Goal: Task Accomplishment & Management: Use online tool/utility

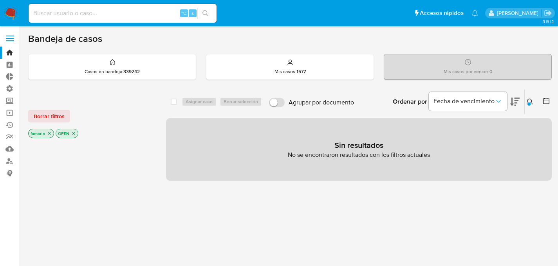
click at [16, 13] on img at bounding box center [10, 13] width 13 height 13
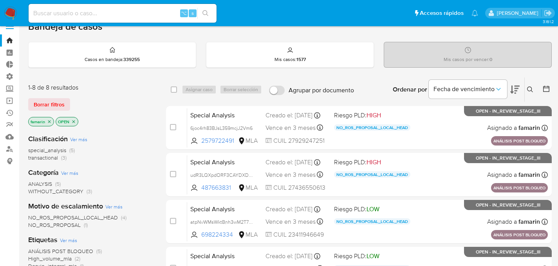
scroll to position [151, 0]
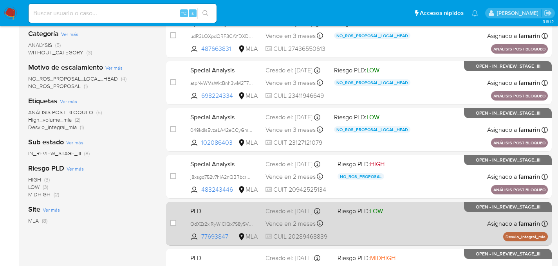
click at [358, 225] on div "PLD OdXZr2xIRyWlClQx7S8ySVUu 77693847 MLA Riesgo PLD: LOW Creado el: [DATE] Cre…" at bounding box center [367, 224] width 361 height 40
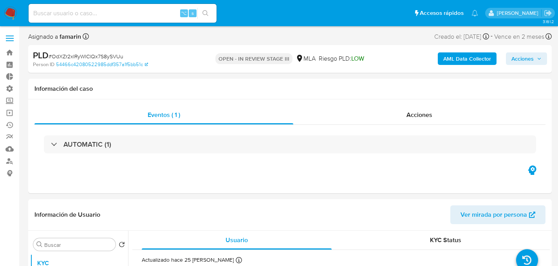
select select "10"
click at [410, 111] on span "Acciones" at bounding box center [420, 114] width 26 height 9
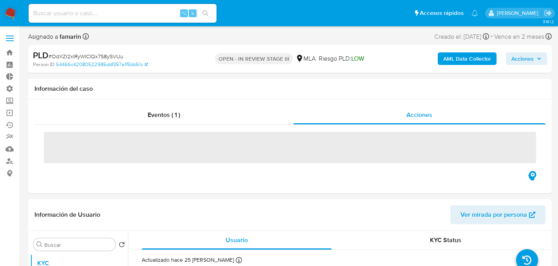
click at [461, 60] on b "AML Data Collector" at bounding box center [467, 58] width 48 height 13
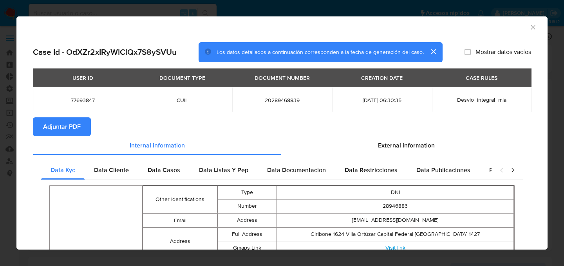
click at [82, 122] on button "Adjuntar PDF" at bounding box center [62, 126] width 58 height 19
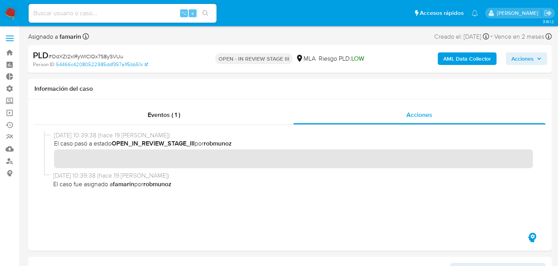
scroll to position [156, 0]
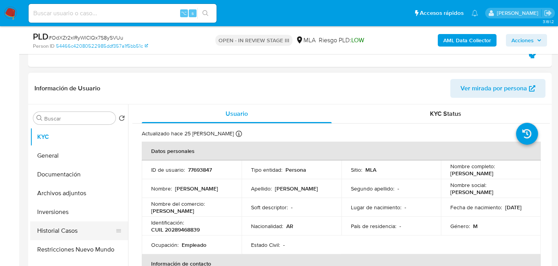
click at [54, 232] on button "Historial Casos" at bounding box center [76, 231] width 92 height 19
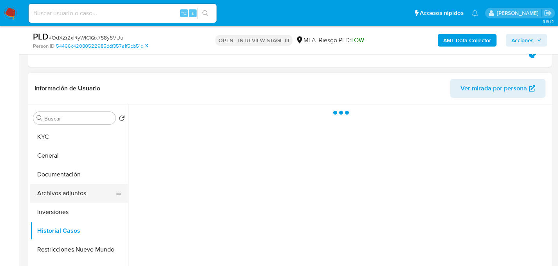
click at [58, 197] on button "Archivos adjuntos" at bounding box center [76, 193] width 92 height 19
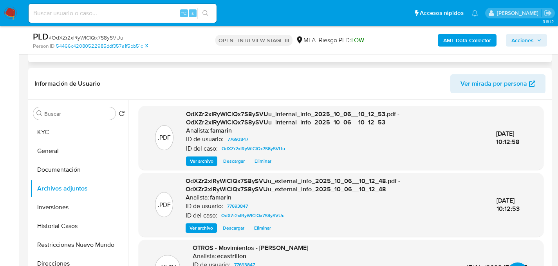
scroll to position [41, 0]
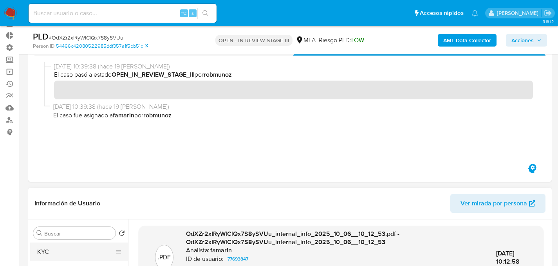
click at [56, 245] on button "KYC" at bounding box center [76, 252] width 92 height 19
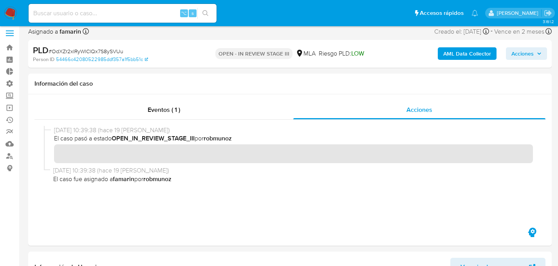
scroll to position [0, 0]
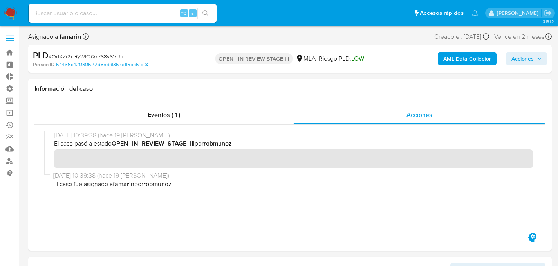
click at [119, 16] on input at bounding box center [123, 13] width 188 height 10
type input "fRkisA0xr0d84J5N1kiCBDLa"
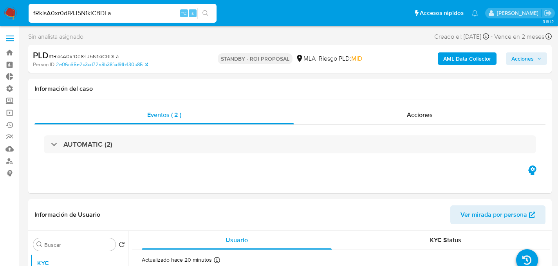
select select "10"
click at [396, 117] on div "Acciones" at bounding box center [419, 115] width 251 height 19
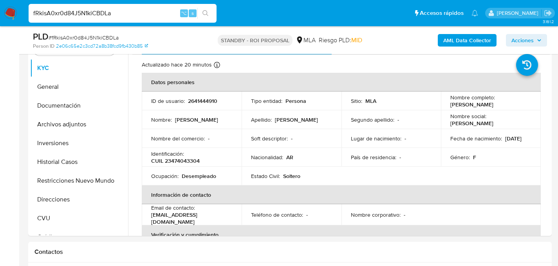
scroll to position [228, 0]
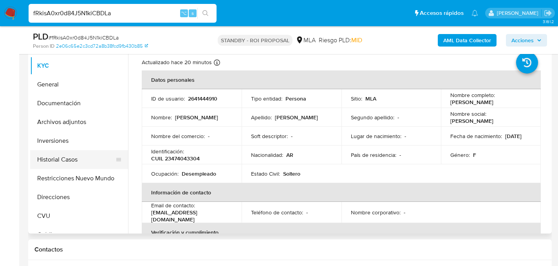
click at [53, 161] on button "Historial Casos" at bounding box center [76, 159] width 92 height 19
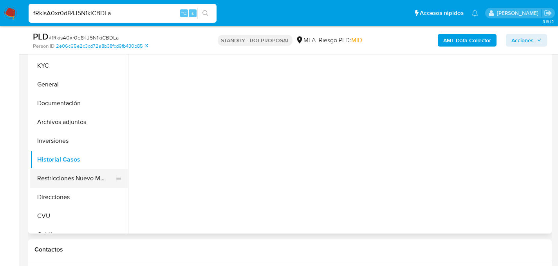
click at [59, 174] on button "Restricciones Nuevo Mundo" at bounding box center [76, 178] width 92 height 19
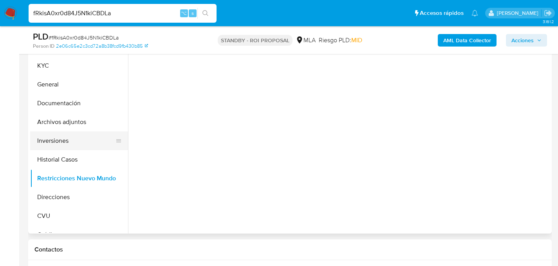
click at [45, 134] on button "Inversiones" at bounding box center [76, 141] width 92 height 19
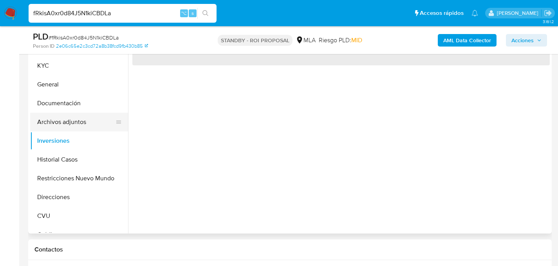
click at [53, 126] on button "Archivos adjuntos" at bounding box center [76, 122] width 92 height 19
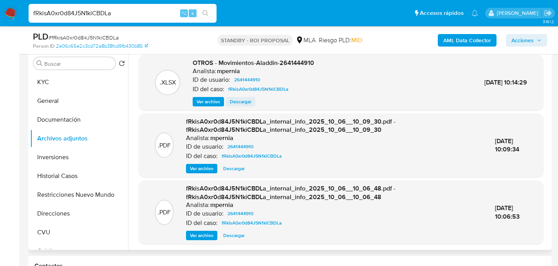
scroll to position [61, 0]
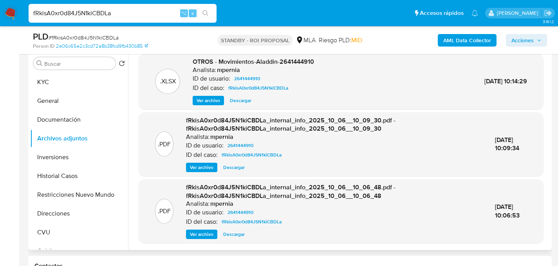
click at [204, 164] on span "Ver archivo" at bounding box center [201, 168] width 23 height 8
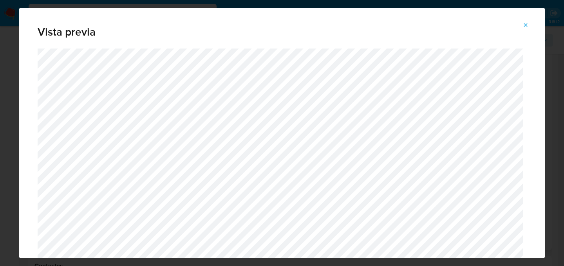
click at [526, 27] on icon "Attachment preview" at bounding box center [525, 25] width 6 height 6
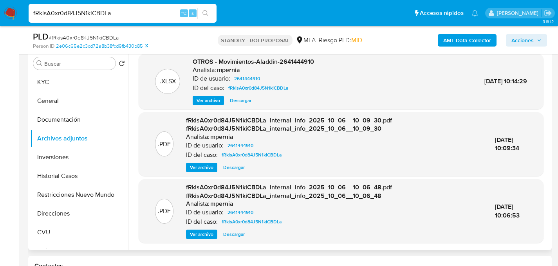
click at [99, 38] on span "# fRkisA0xr0d84J5N1kiCBDLa" at bounding box center [84, 38] width 70 height 8
copy span "fRkisA0xr0d84J5N1kiCBDLa"
click at [106, 11] on input "fRkisA0xr0d84J5N1kiCBDLa" at bounding box center [123, 13] width 188 height 10
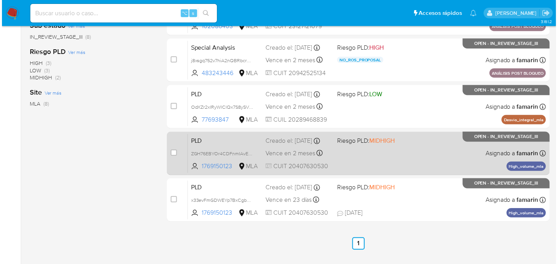
scroll to position [266, 0]
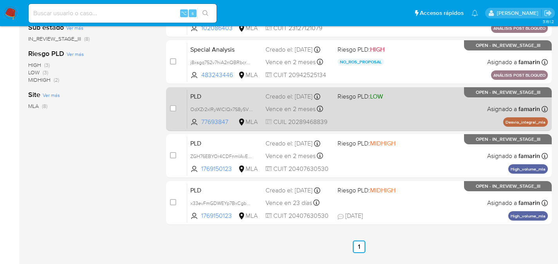
click at [410, 114] on div "PLD OdXZr2xIRyWlClQx7S8ySVUu 77693847 MLA Riesgo PLD: LOW Creado el: 12/09/2025…" at bounding box center [367, 109] width 361 height 40
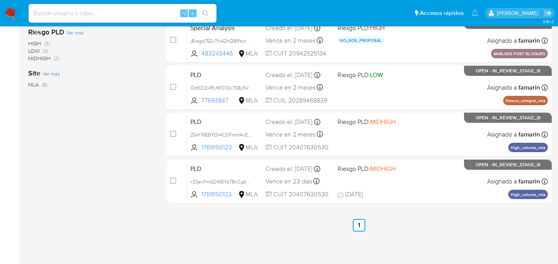
scroll to position [0, 0]
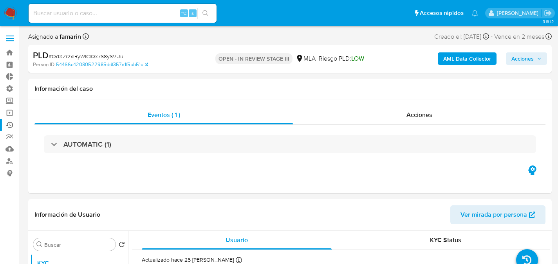
scroll to position [166, 0]
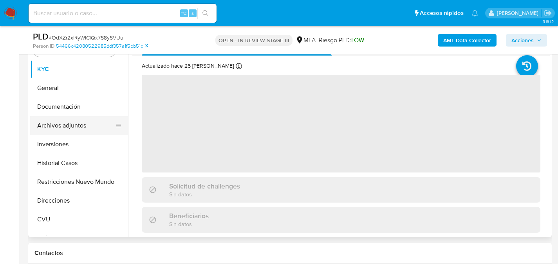
click at [63, 123] on button "Archivos adjuntos" at bounding box center [76, 125] width 92 height 19
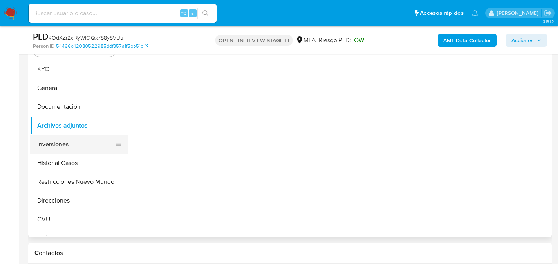
select select "10"
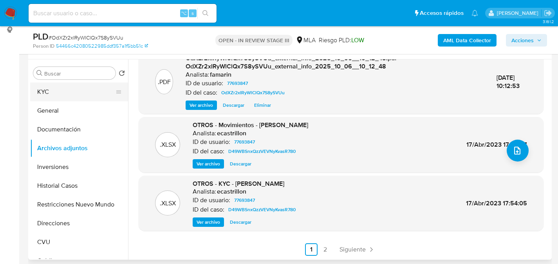
scroll to position [144, 0]
click at [58, 96] on button "KYC" at bounding box center [76, 92] width 92 height 19
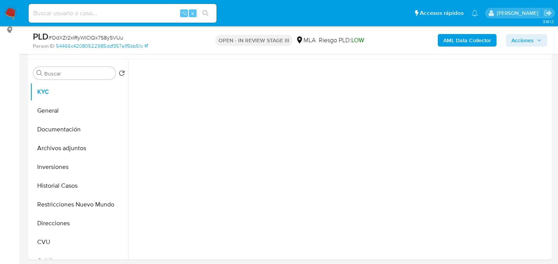
scroll to position [0, 0]
